Goal: Download file/media

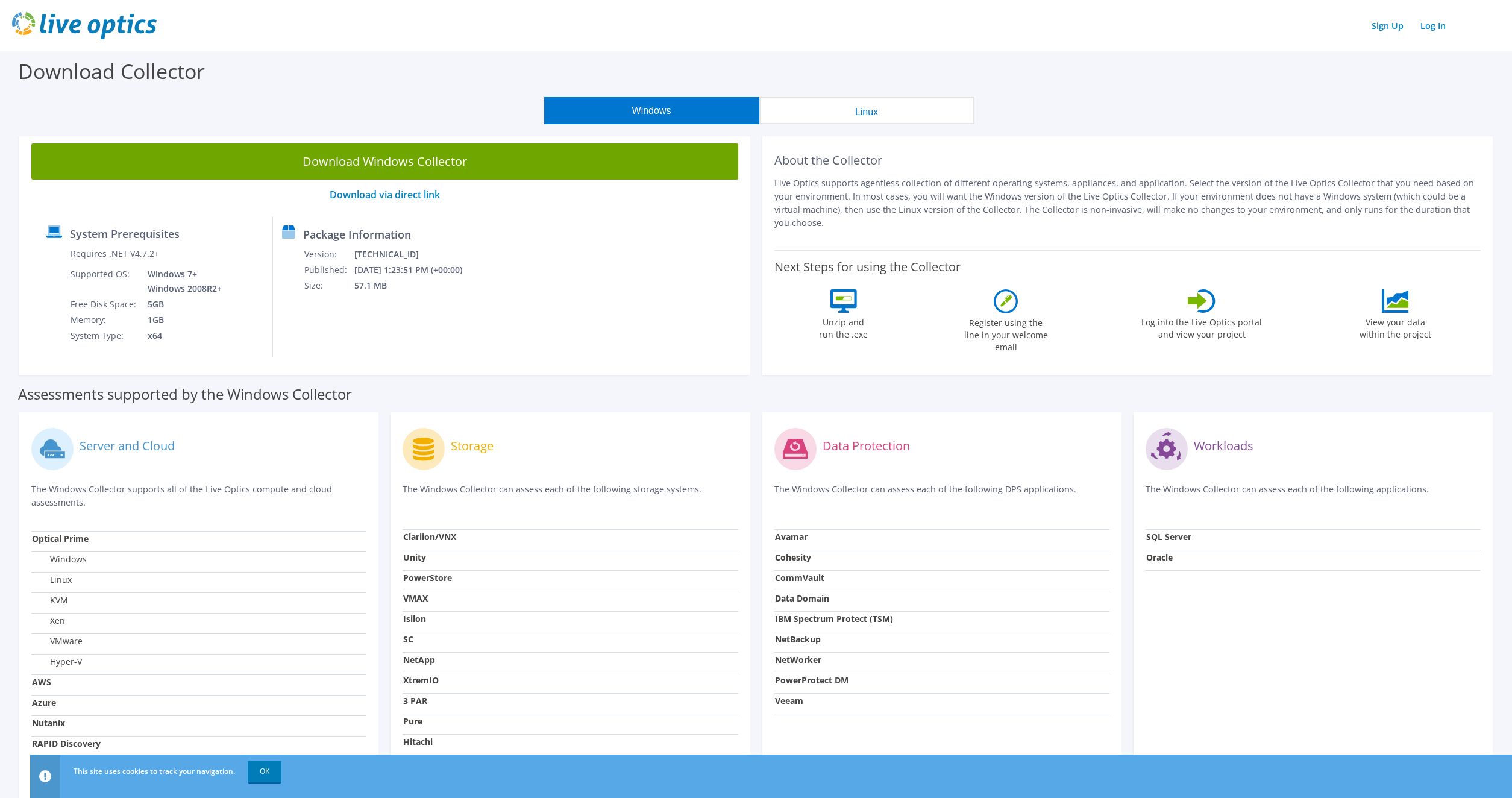
click at [912, 119] on button "Linux" at bounding box center [866, 110] width 215 height 27
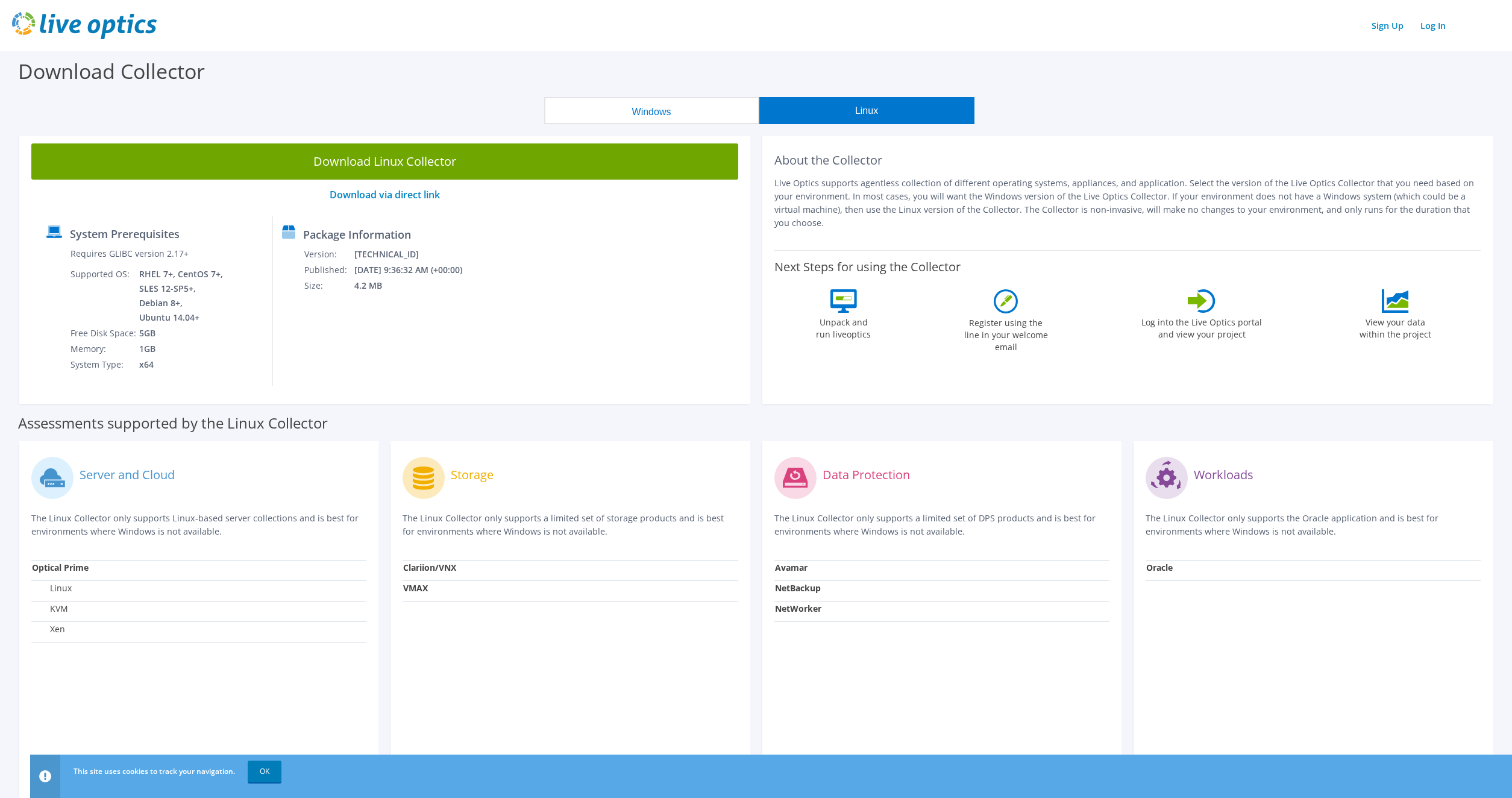
scroll to position [126, 0]
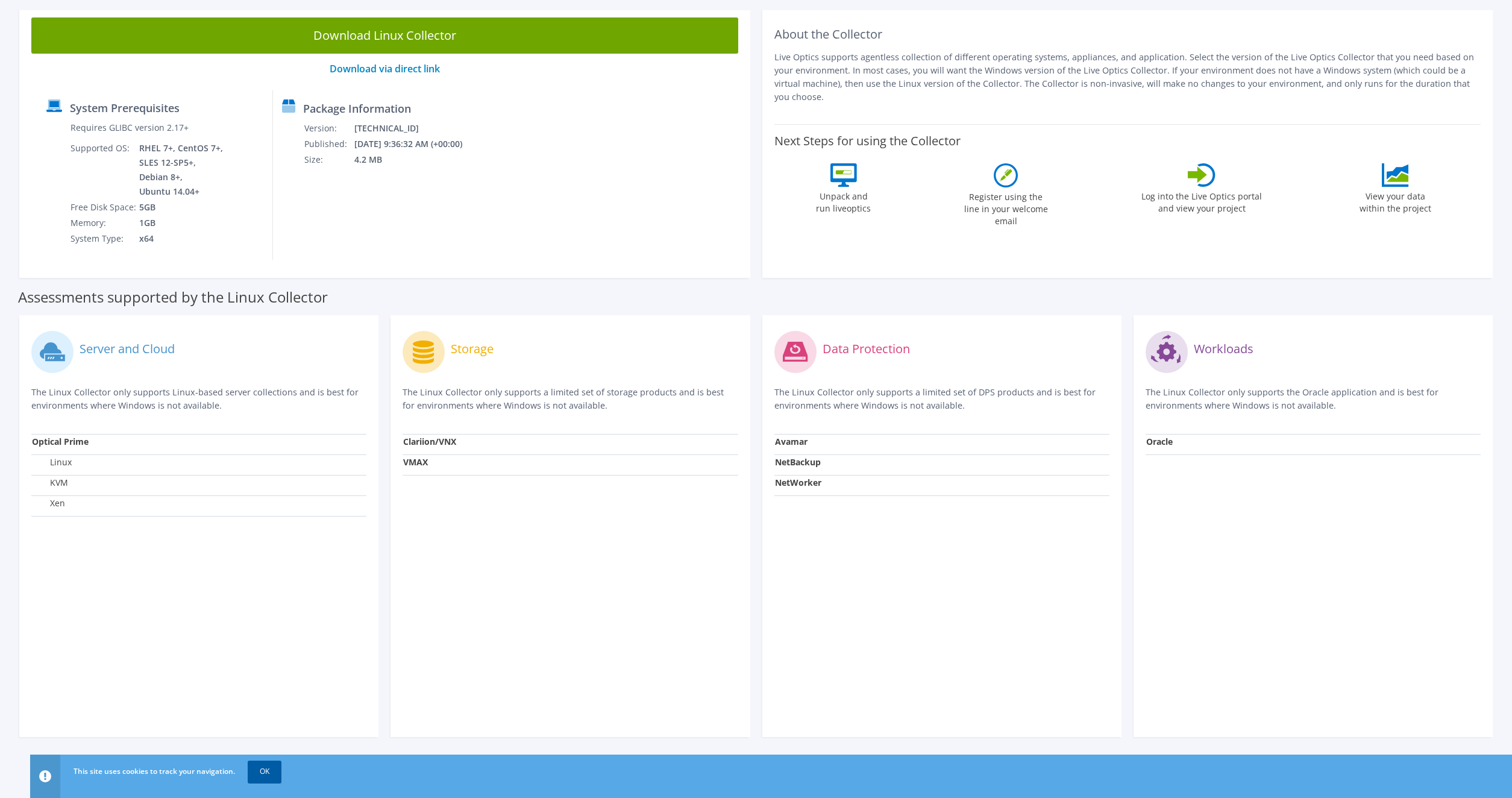
click at [268, 770] on link "OK" at bounding box center [265, 771] width 34 height 22
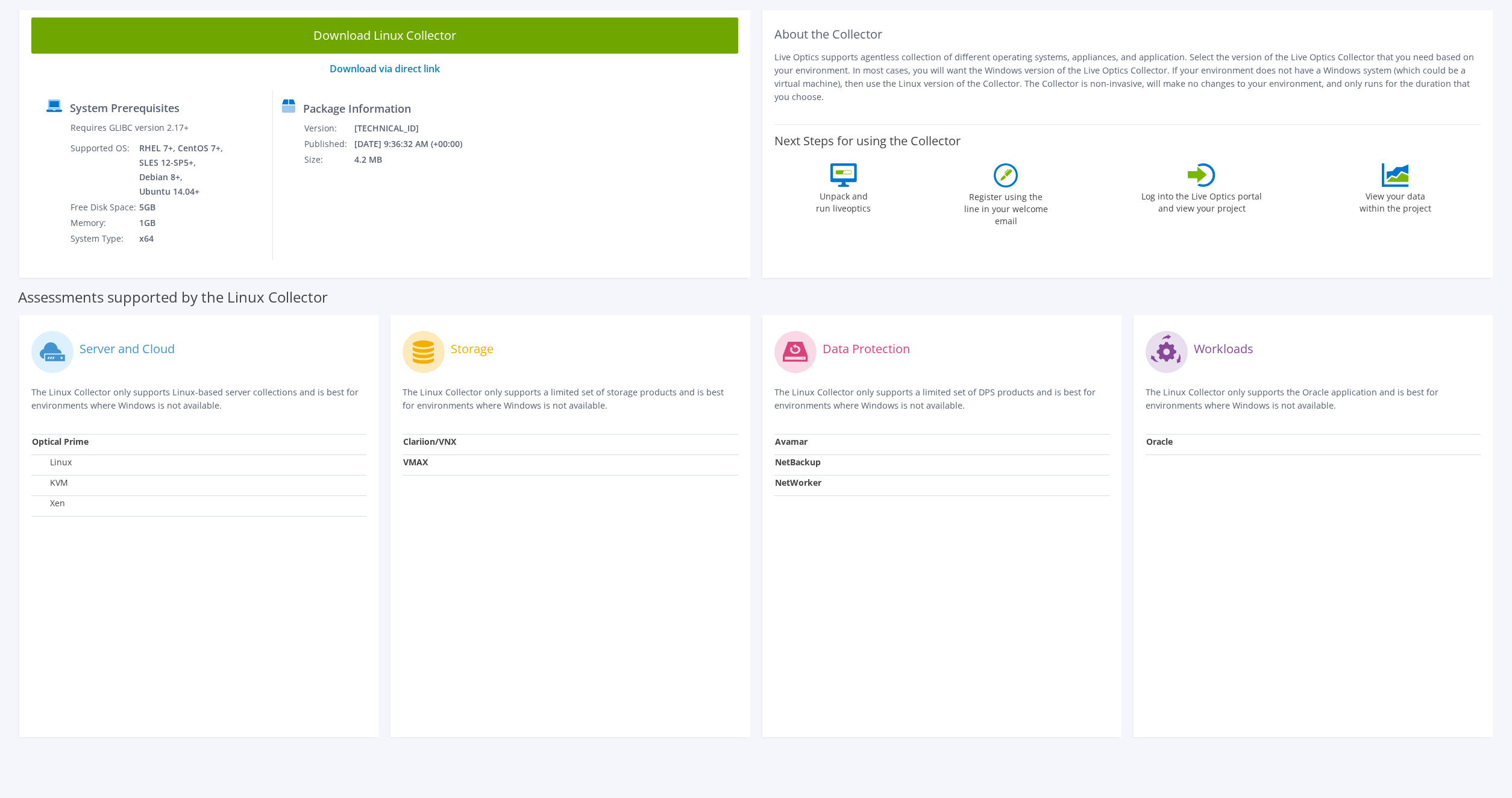
scroll to position [0, 0]
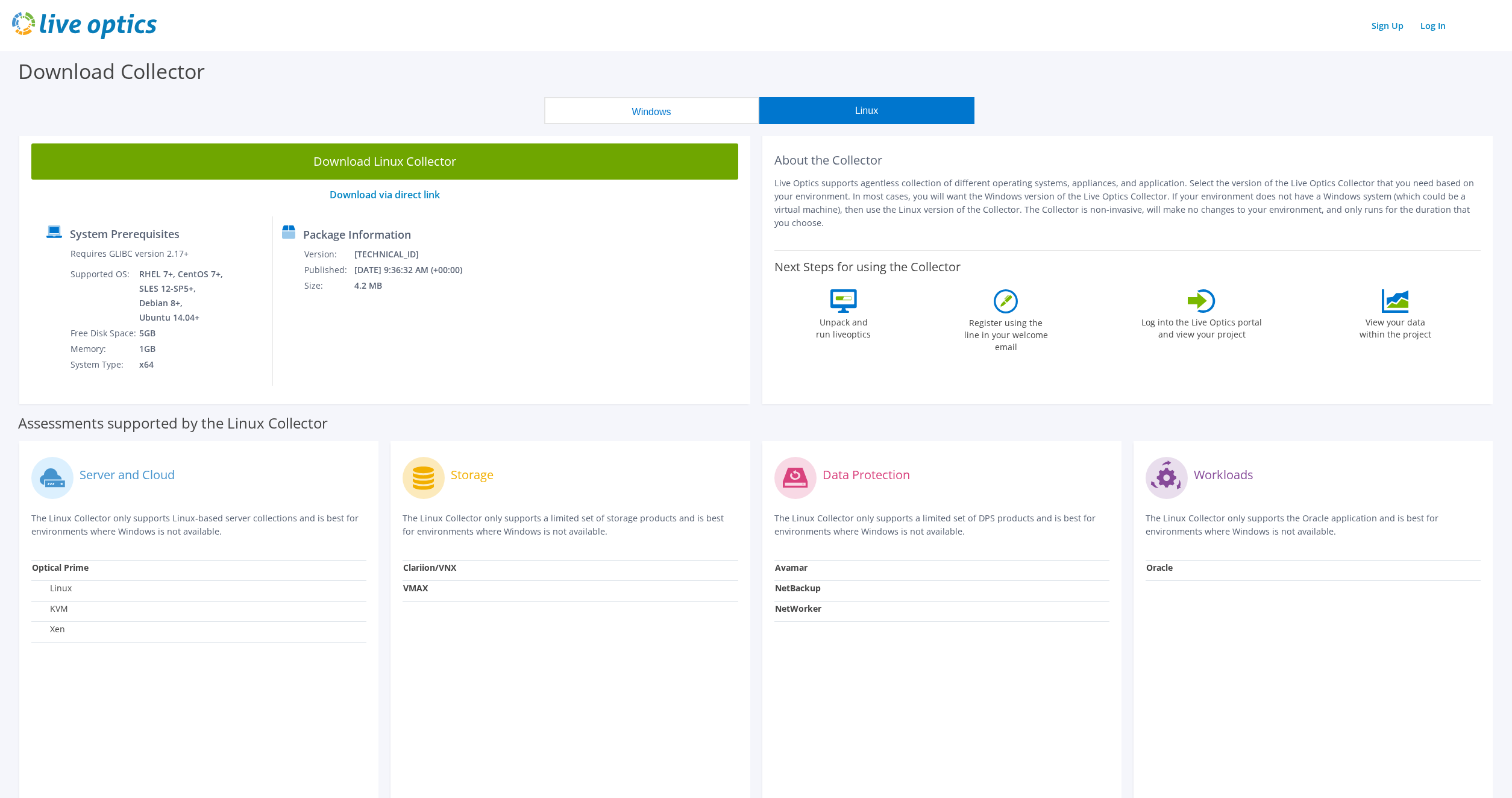
click at [737, 127] on section "Download Collector Windows Linux Download Windows Collector Download via direct…" at bounding box center [756, 488] width 1512 height 873
click at [728, 117] on button "Windows" at bounding box center [651, 110] width 215 height 27
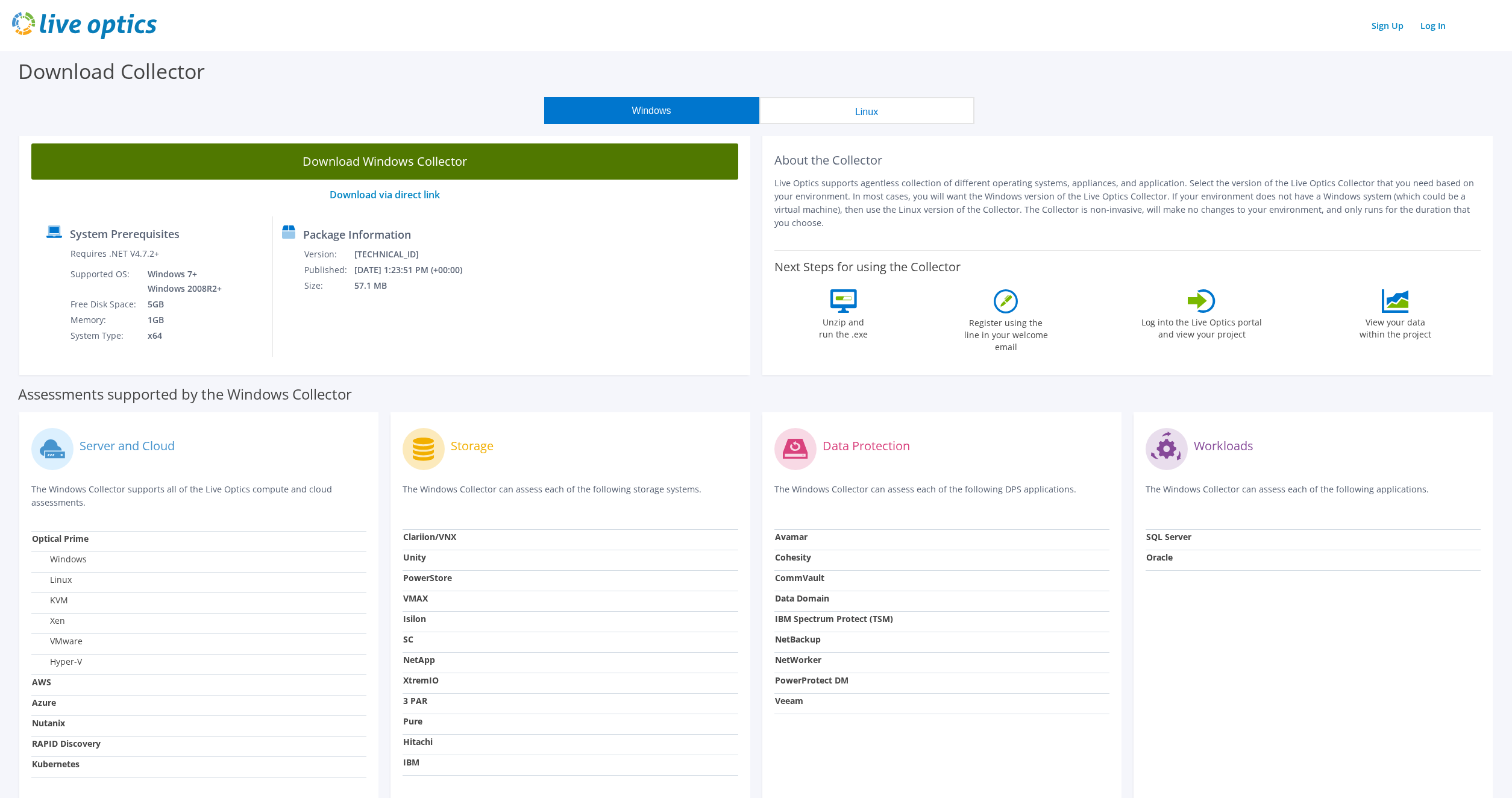
click at [528, 157] on link "Download Windows Collector" at bounding box center [385, 162] width 707 height 36
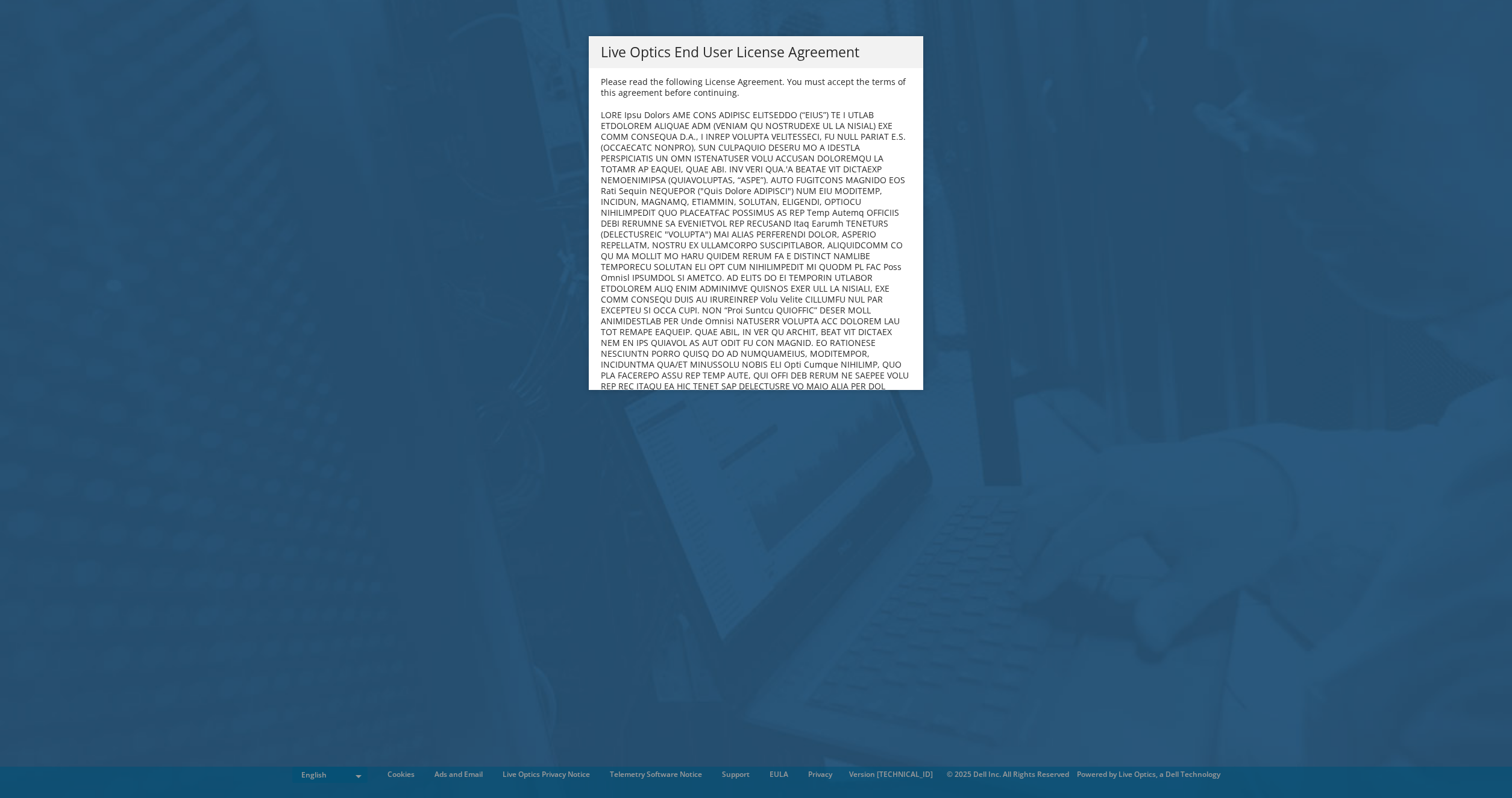
click at [480, 25] on div "Live Optics End User License Agreement Please read the following License Agreem…" at bounding box center [756, 399] width 1512 height 798
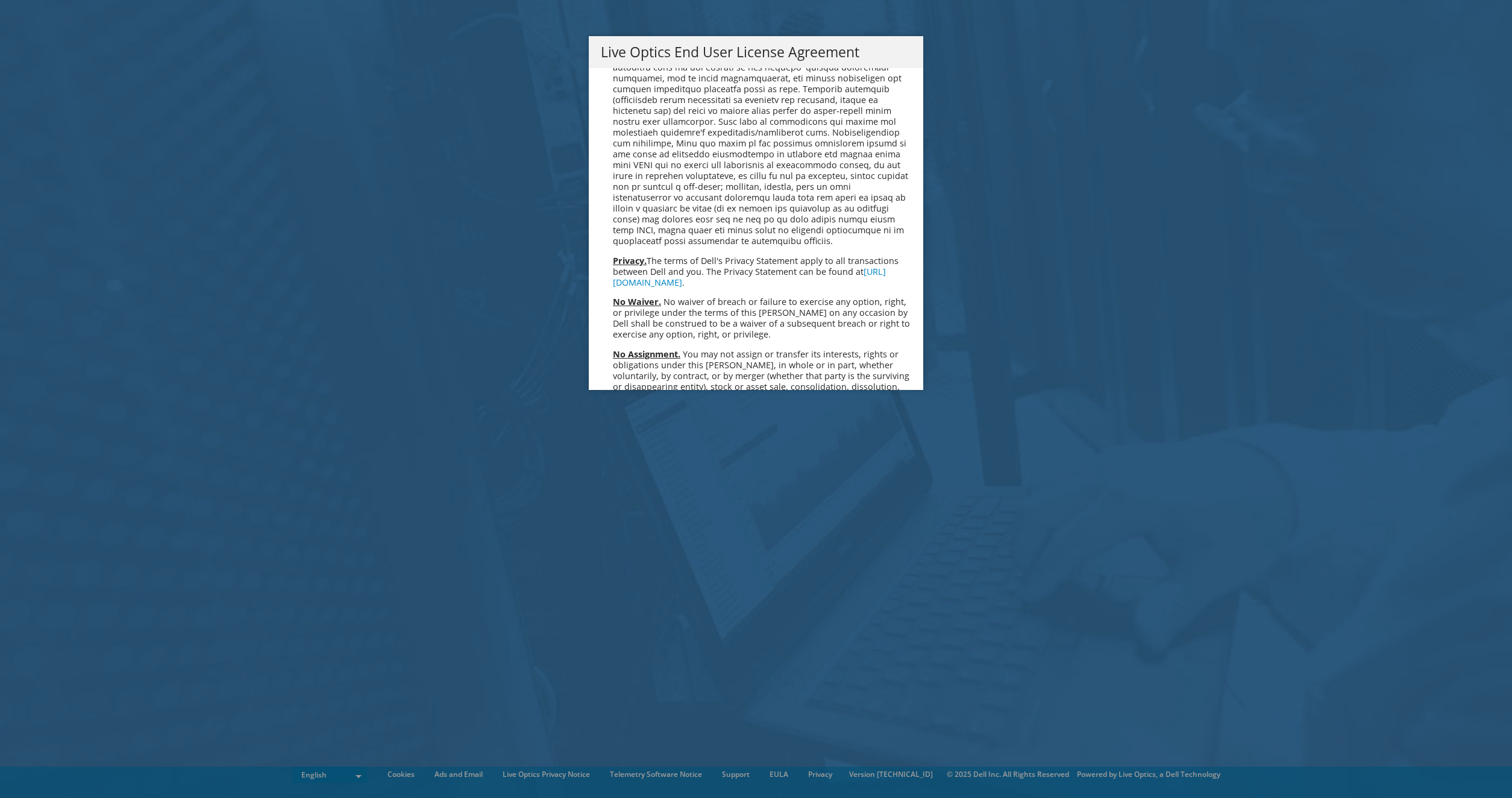
scroll to position [4417, 0]
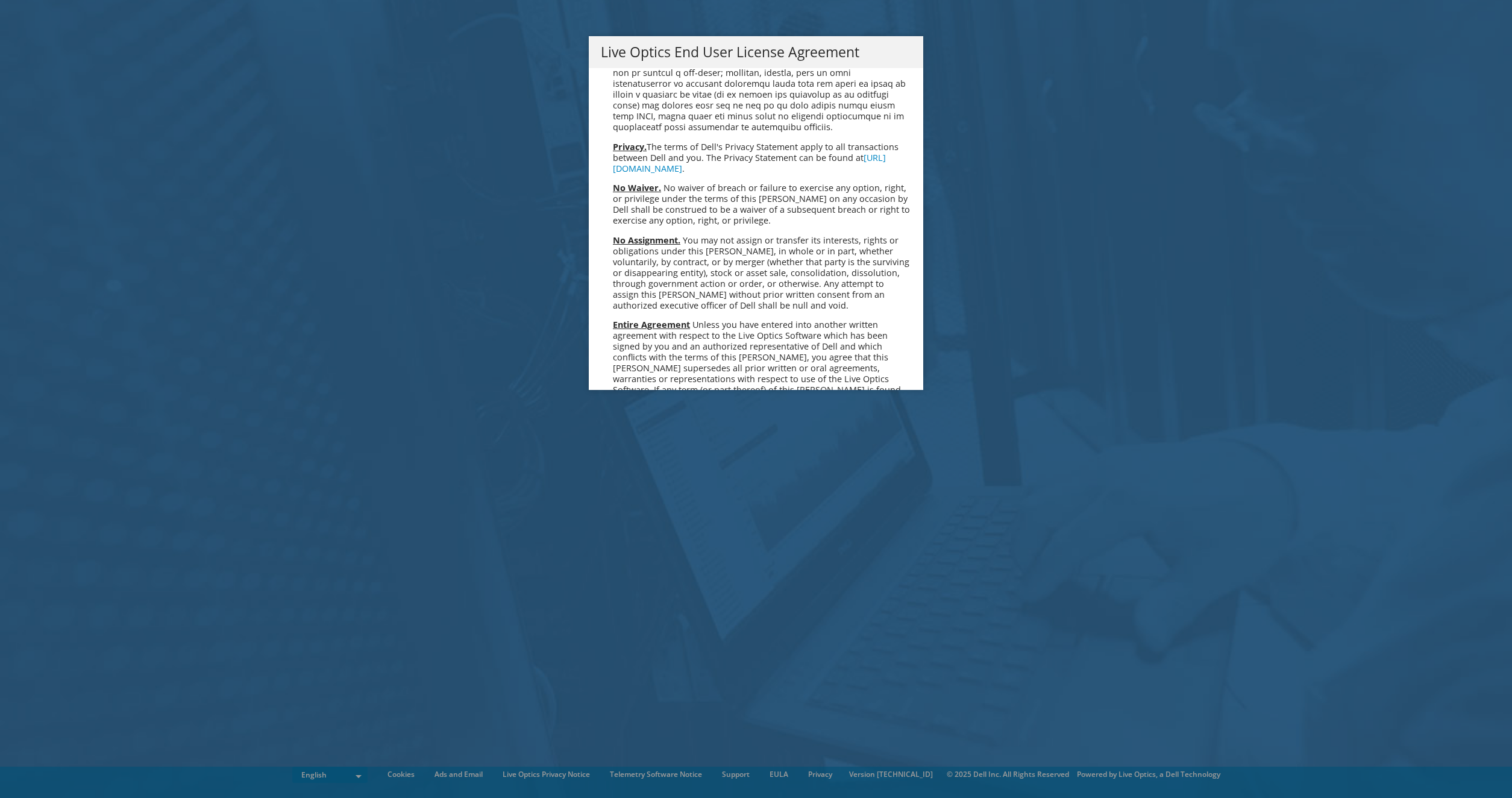
click at [627, 503] on link "Accept" at bounding box center [632, 517] width 61 height 29
